Goal: Task Accomplishment & Management: Manage account settings

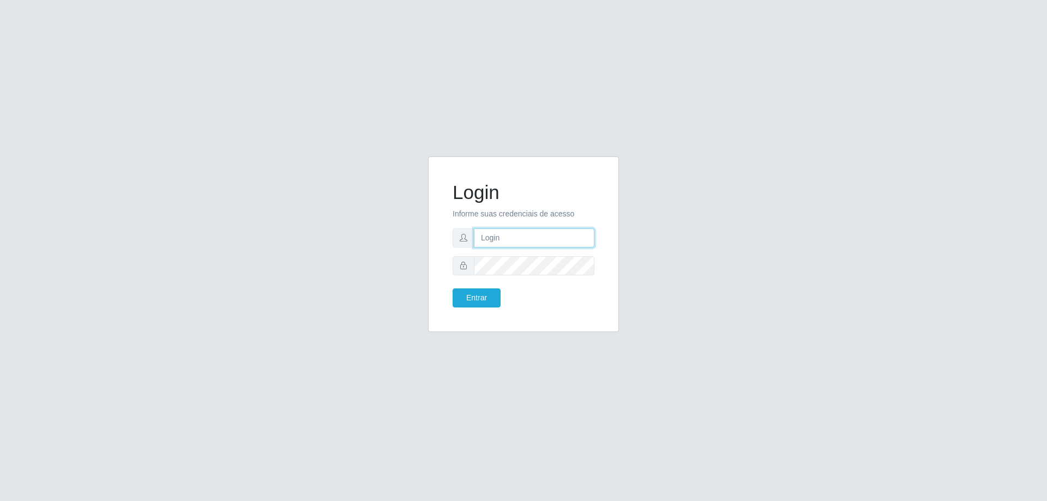
type input "[EMAIL_ADDRESS][DOMAIN_NAME]"
click at [480, 307] on div "Login Informe suas credenciais de acesso [EMAIL_ADDRESS][DOMAIN_NAME] Entrar" at bounding box center [524, 244] width 164 height 148
click at [476, 289] on button "Entrar" at bounding box center [476, 297] width 48 height 19
click at [476, 296] on button "Entrar" at bounding box center [476, 297] width 48 height 19
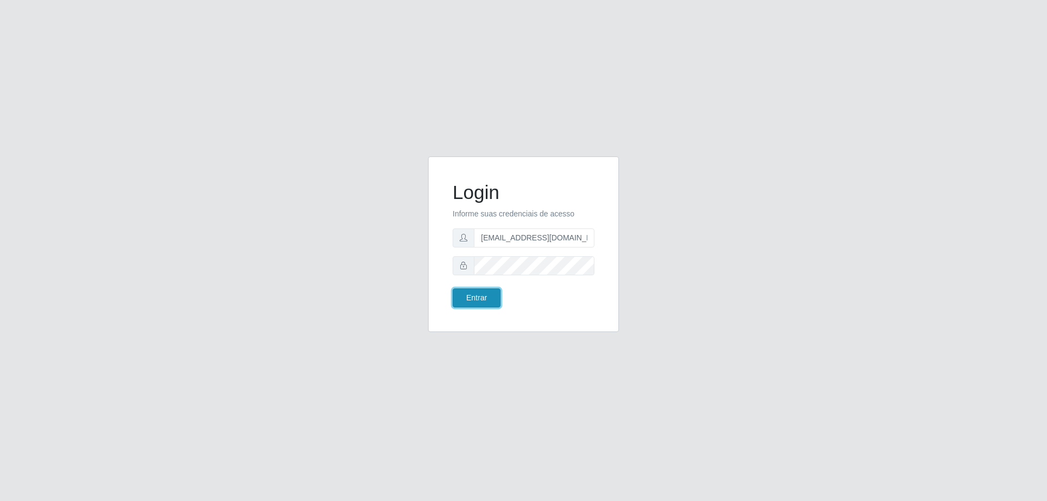
click at [471, 297] on button "Entrar" at bounding box center [476, 297] width 48 height 19
